Goal: Navigation & Orientation: Go to known website

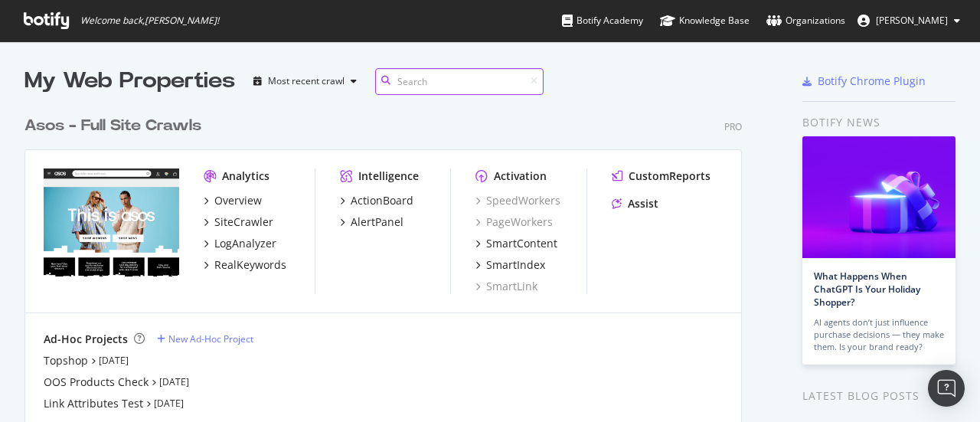
scroll to position [348, 717]
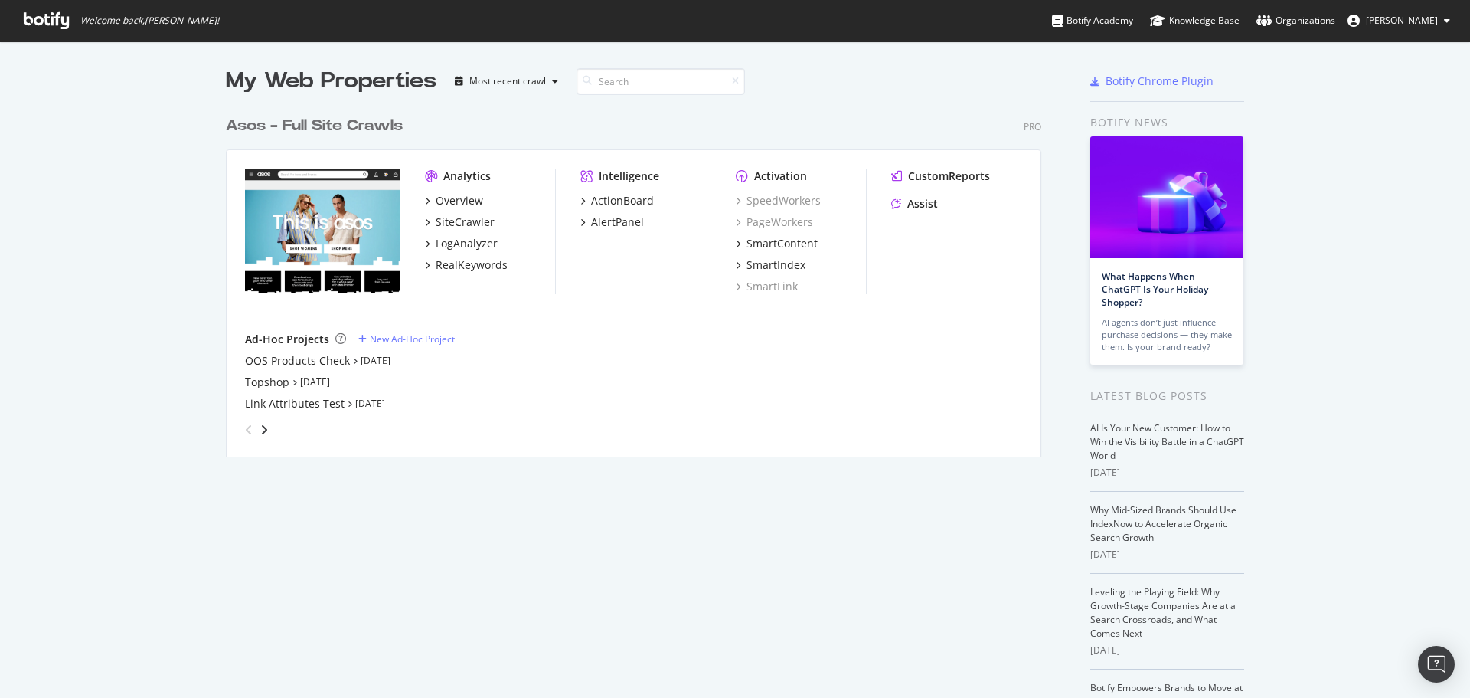
scroll to position [686, 1447]
